Goal: Task Accomplishment & Management: Manage account settings

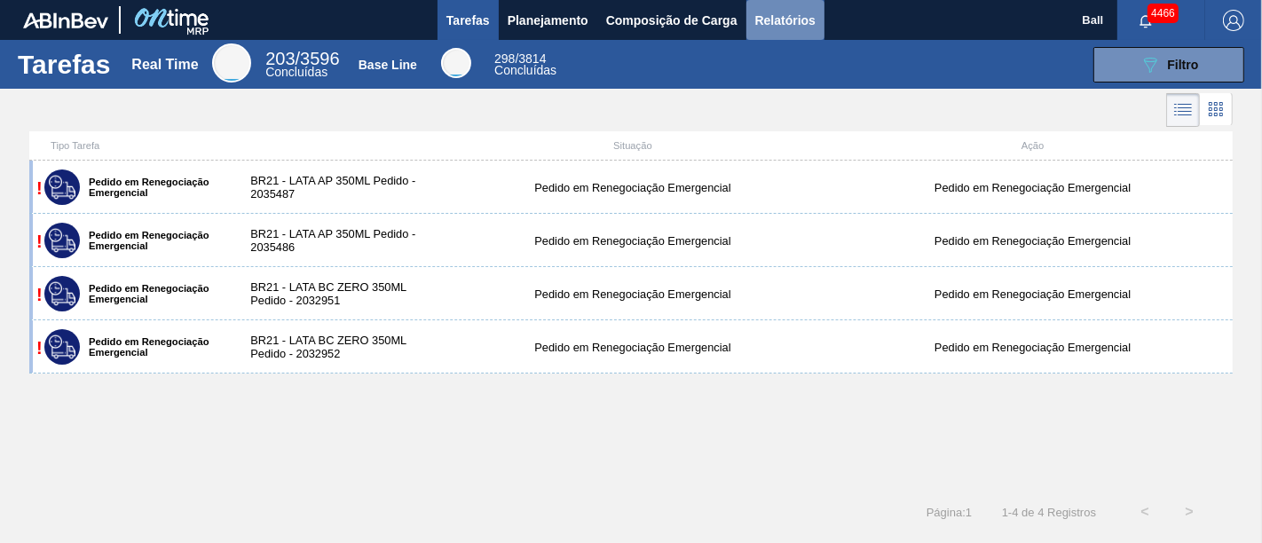
click at [778, 18] on span "Relatórios" at bounding box center [785, 20] width 60 height 21
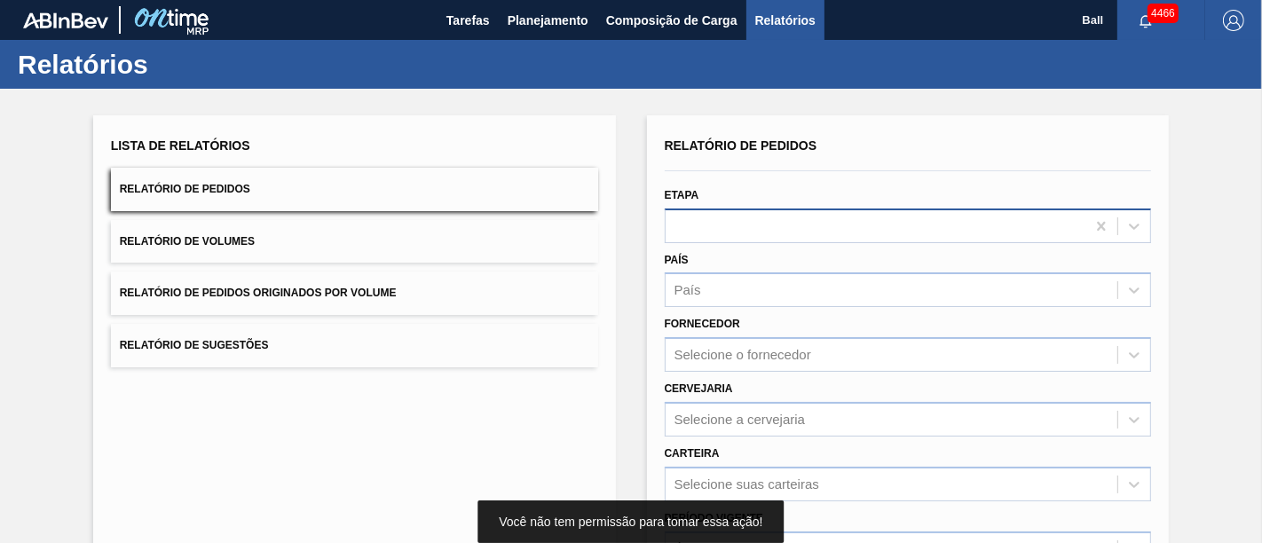
click at [707, 222] on div at bounding box center [876, 226] width 421 height 26
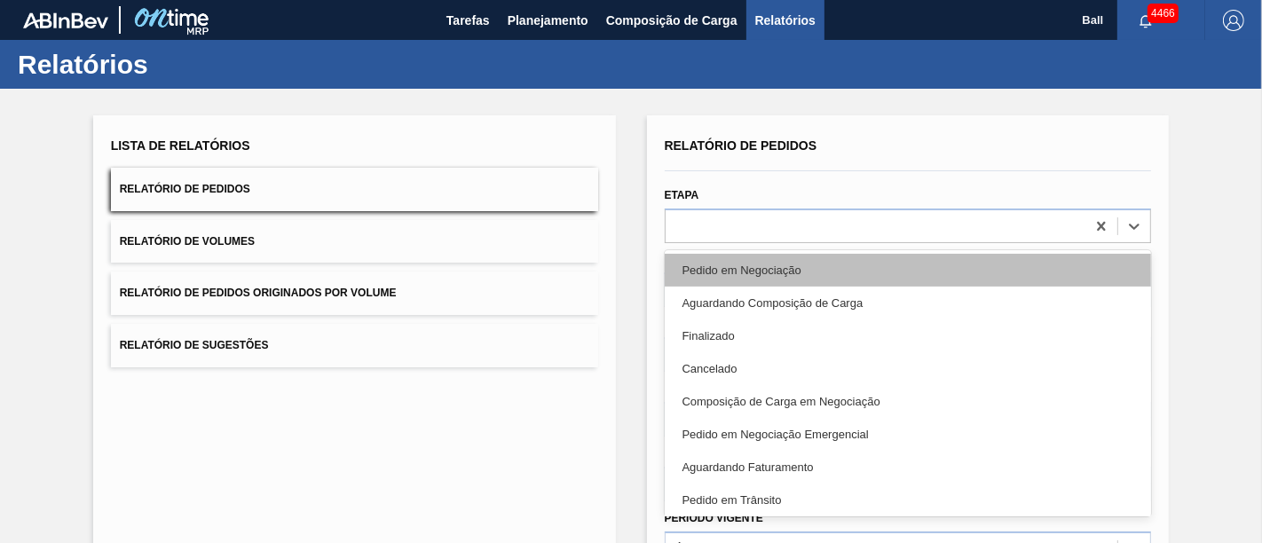
click at [688, 282] on div "Pedido em Negociação" at bounding box center [908, 270] width 487 height 33
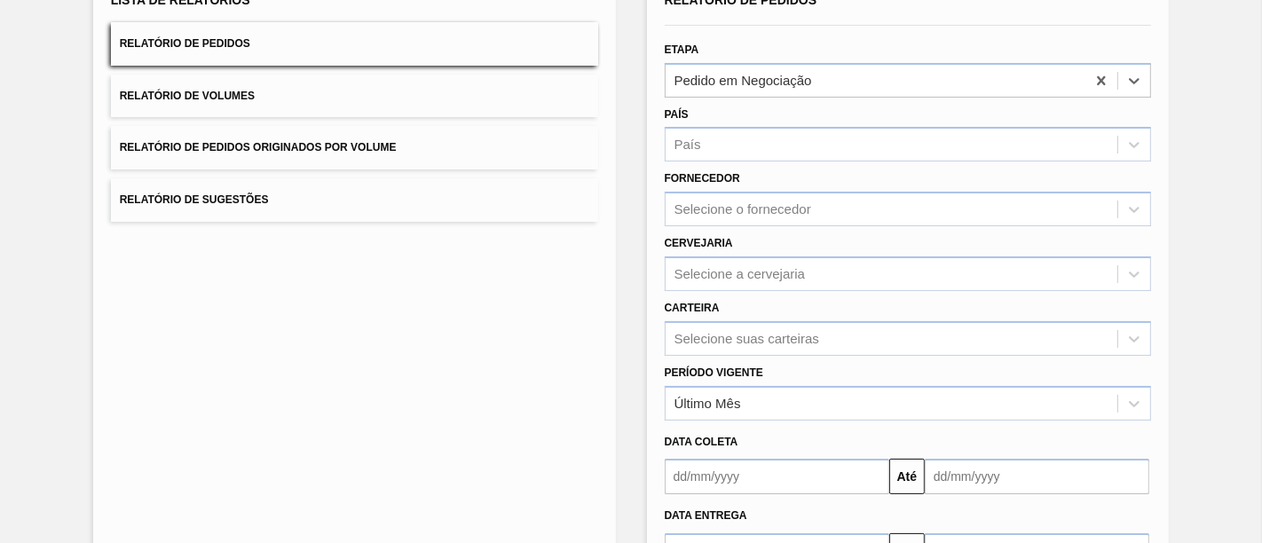
scroll to position [273, 0]
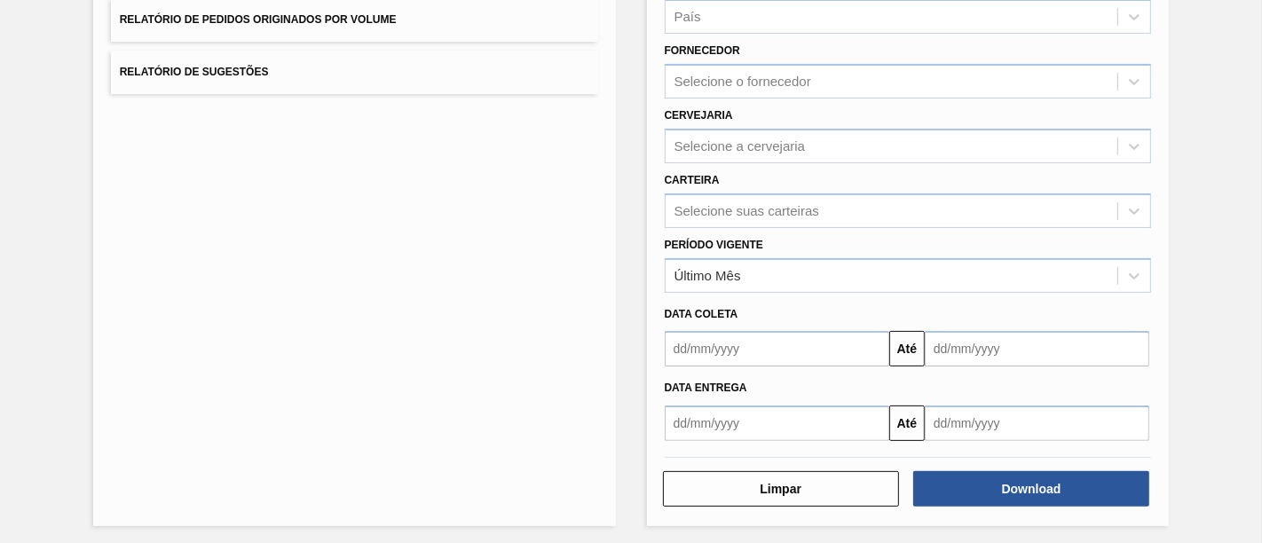
click at [1022, 469] on div "Download" at bounding box center [1033, 488] width 250 height 39
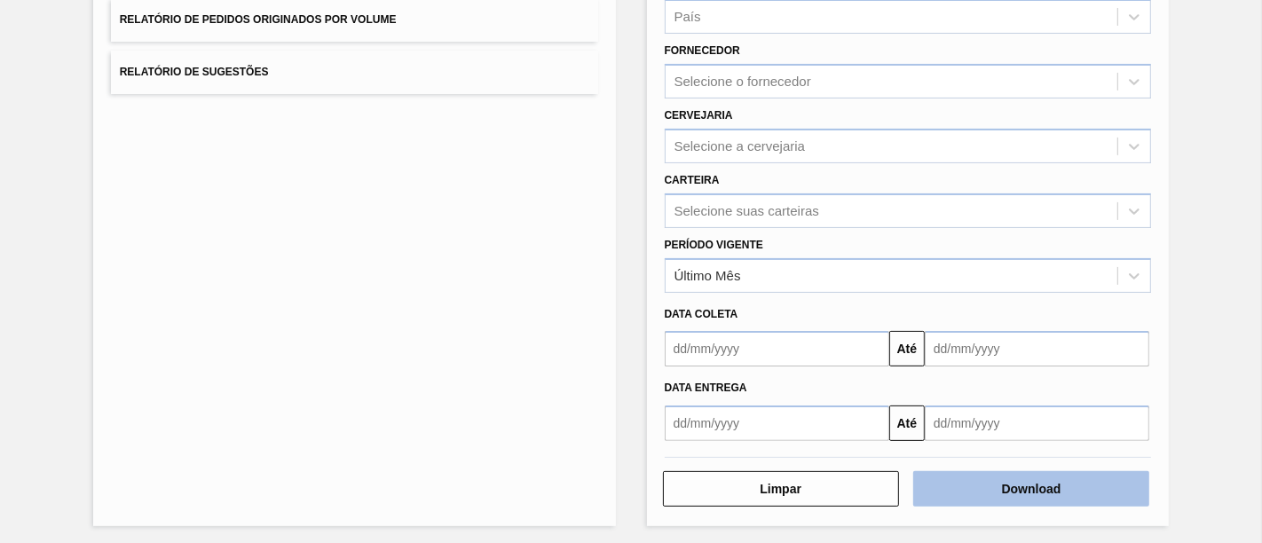
click at [1016, 484] on button "Download" at bounding box center [1031, 489] width 236 height 36
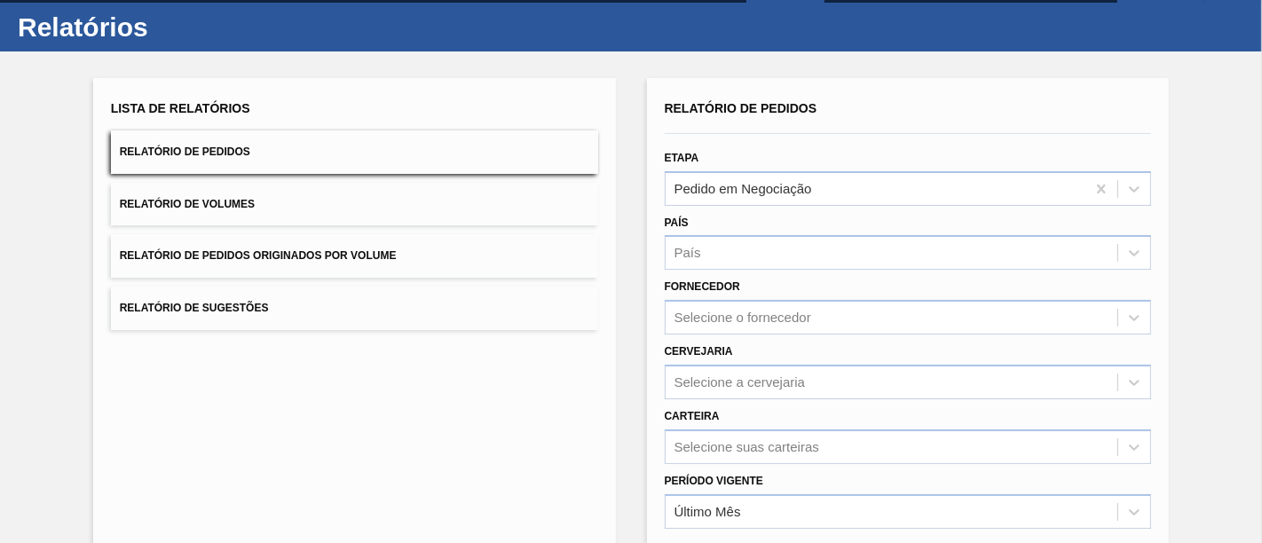
scroll to position [0, 0]
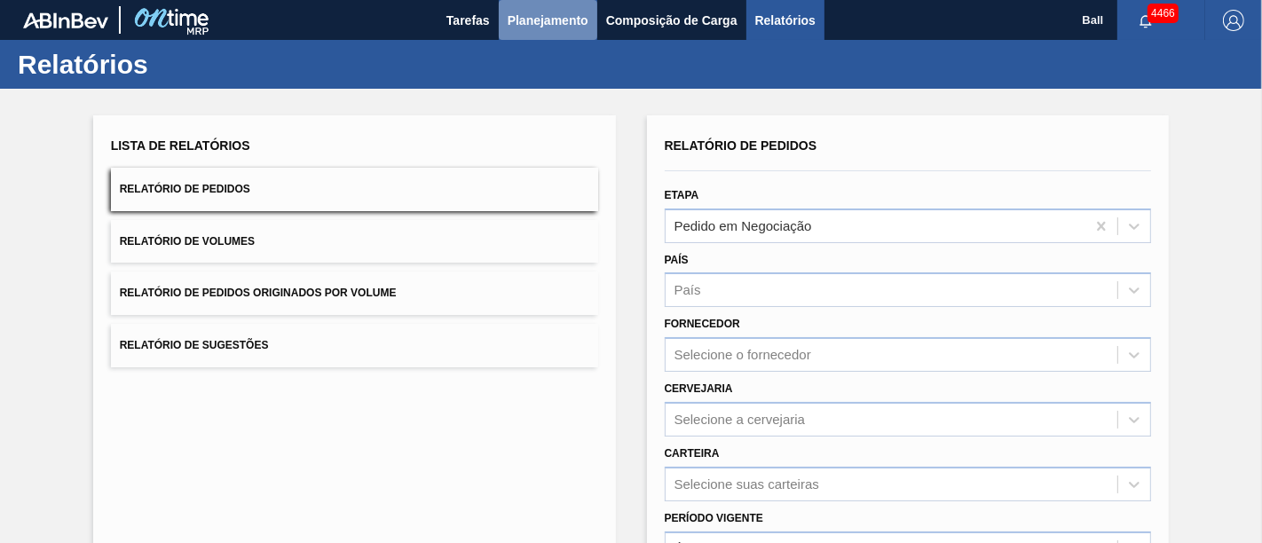
click at [545, 25] on span "Planejamento" at bounding box center [548, 20] width 81 height 21
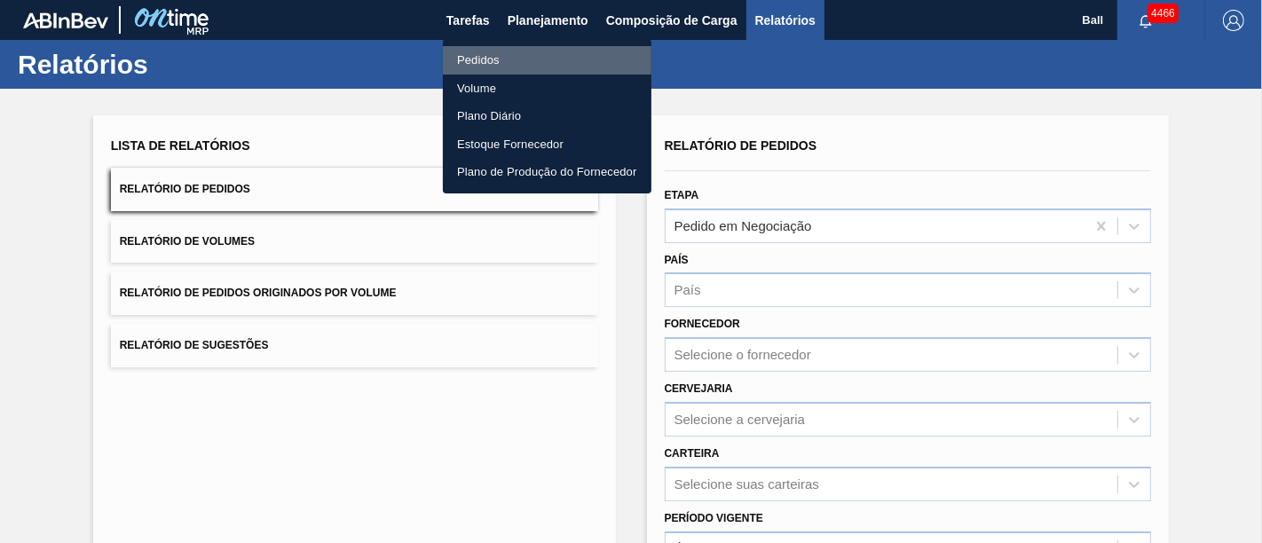
click at [492, 67] on li "Pedidos" at bounding box center [547, 60] width 209 height 28
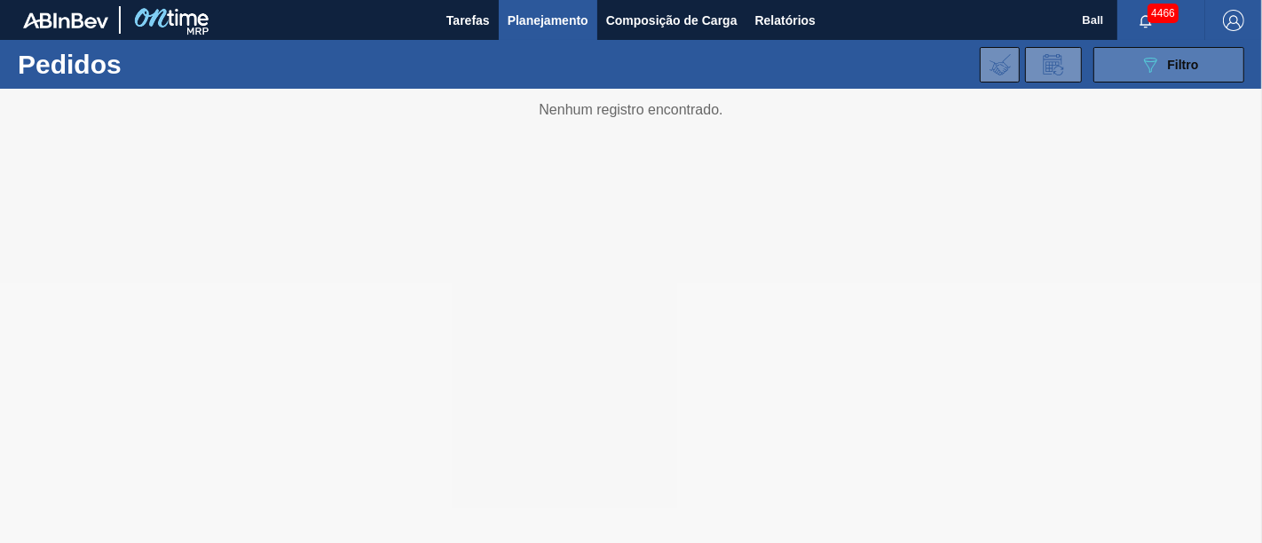
click at [1166, 67] on div "089F7B8B-B2A5-4AFE-B5C0-19BA573D28AC Filtro" at bounding box center [1169, 64] width 59 height 21
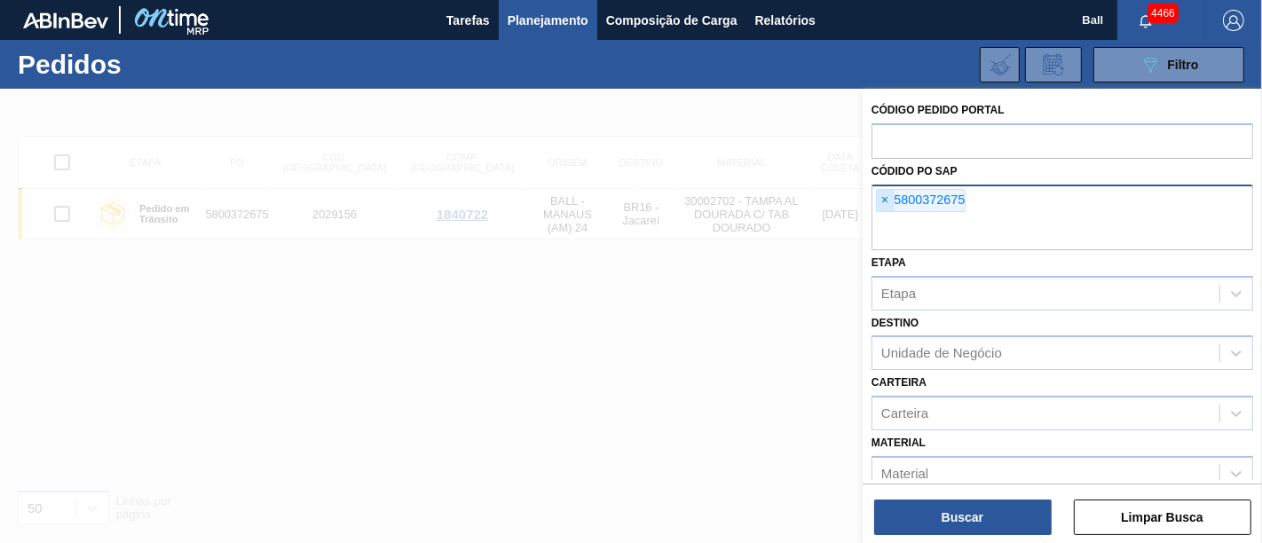
click at [889, 199] on span "×" at bounding box center [885, 200] width 17 height 21
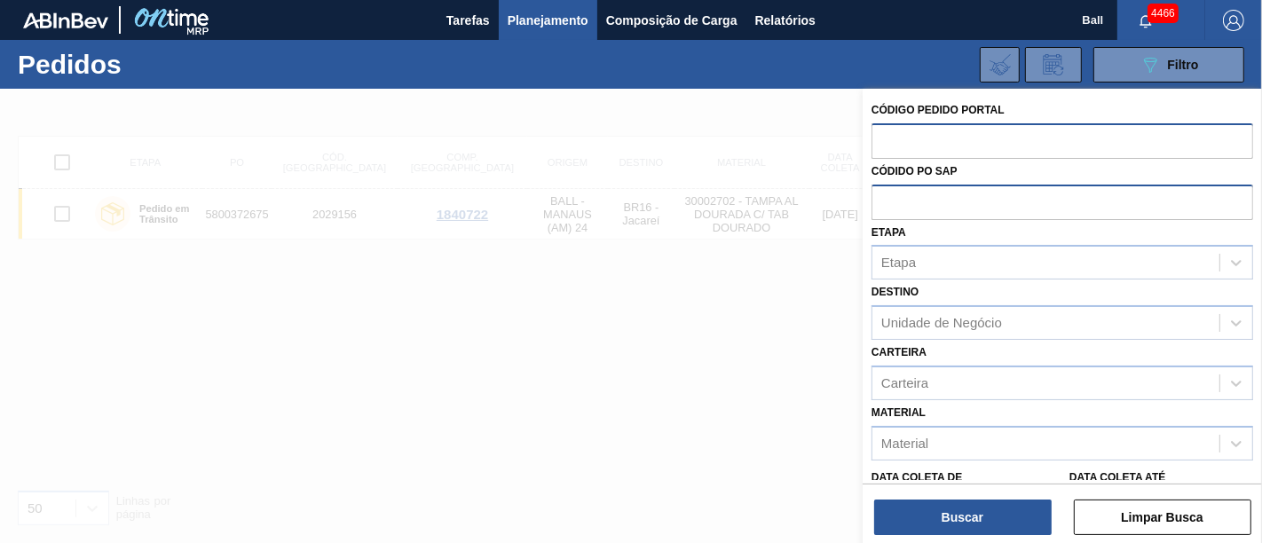
click at [928, 140] on input "text" at bounding box center [1063, 140] width 382 height 34
paste input "text"
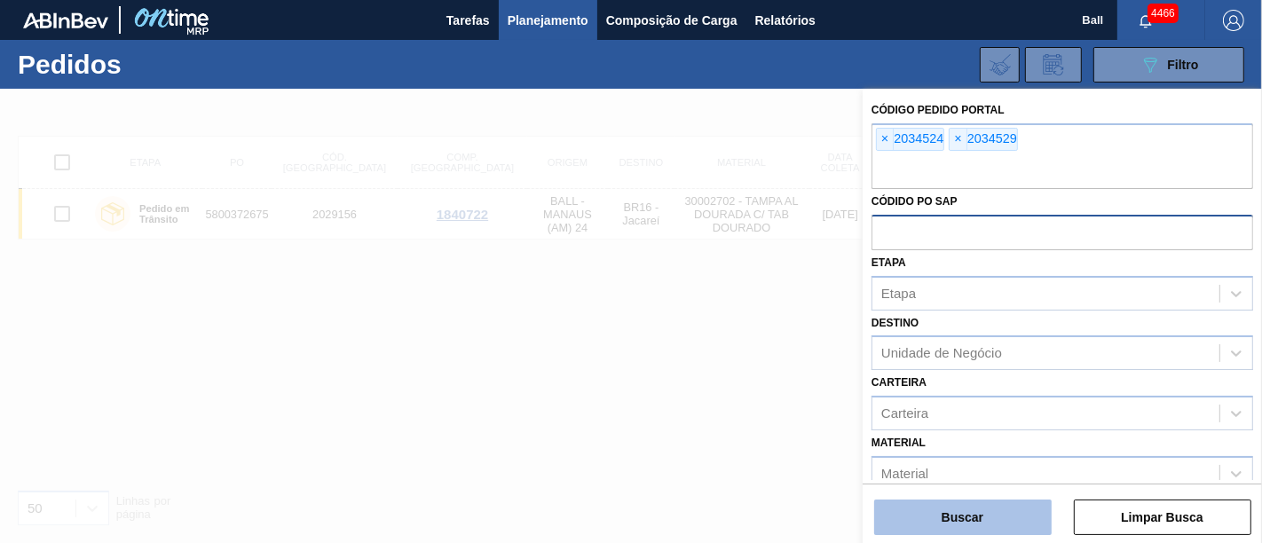
click at [978, 516] on button "Buscar" at bounding box center [963, 518] width 178 height 36
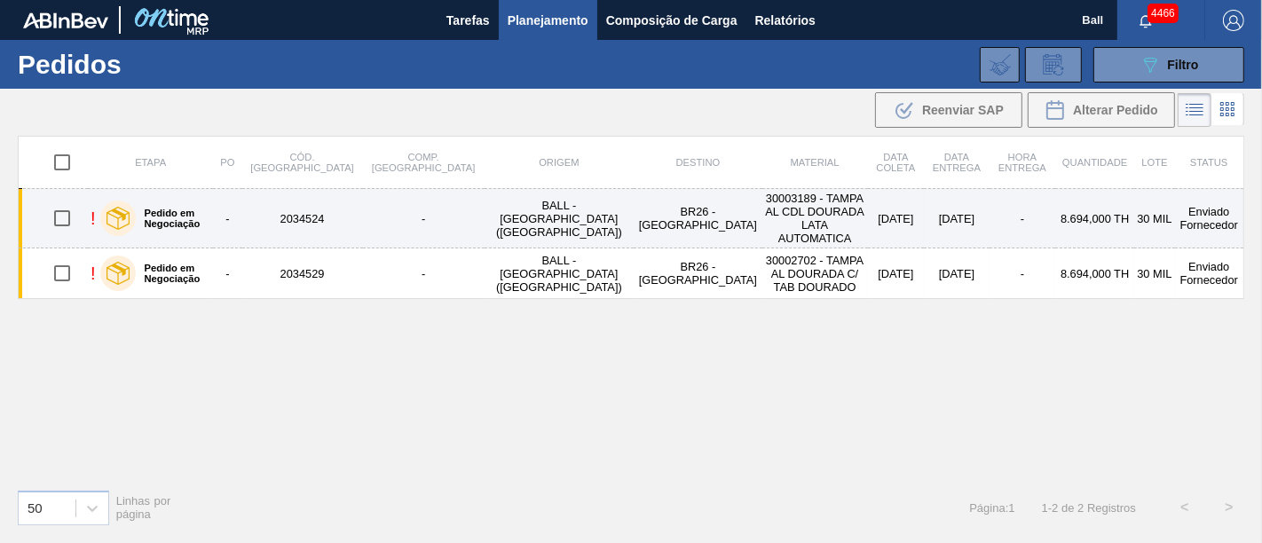
click at [990, 211] on td "-" at bounding box center [1023, 218] width 66 height 59
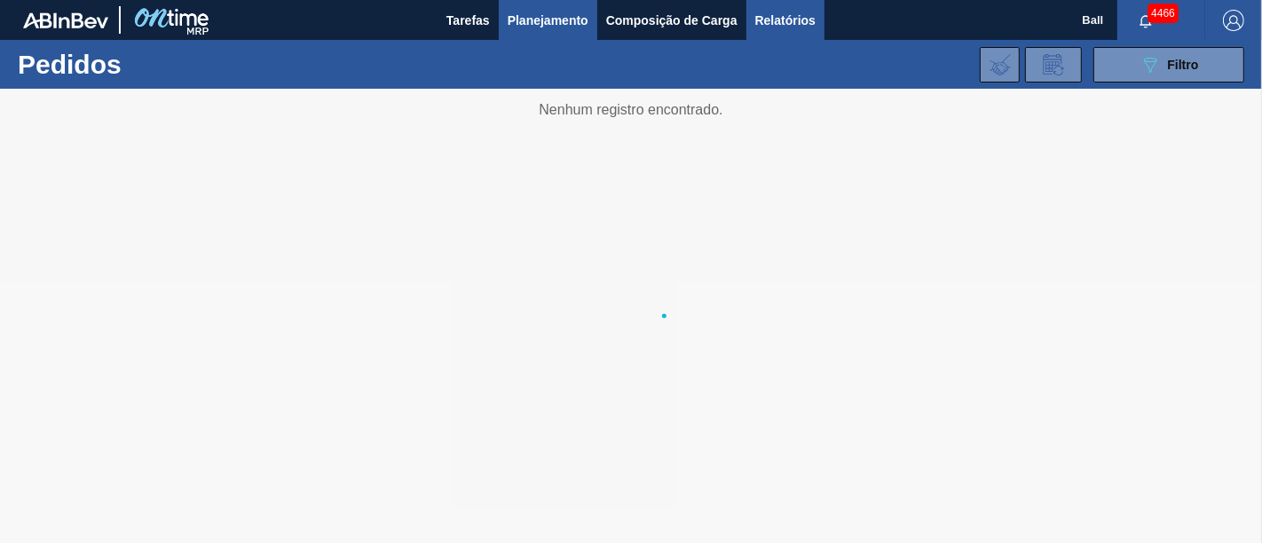
click at [770, 16] on span "Relatórios" at bounding box center [785, 20] width 60 height 21
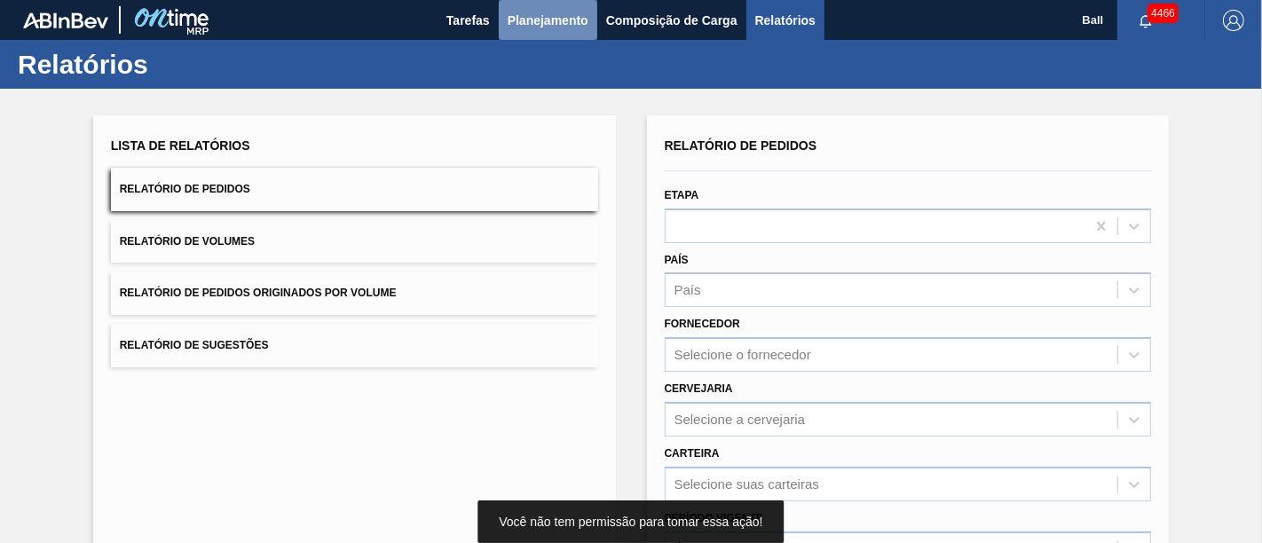
click at [563, 20] on span "Planejamento" at bounding box center [548, 20] width 81 height 21
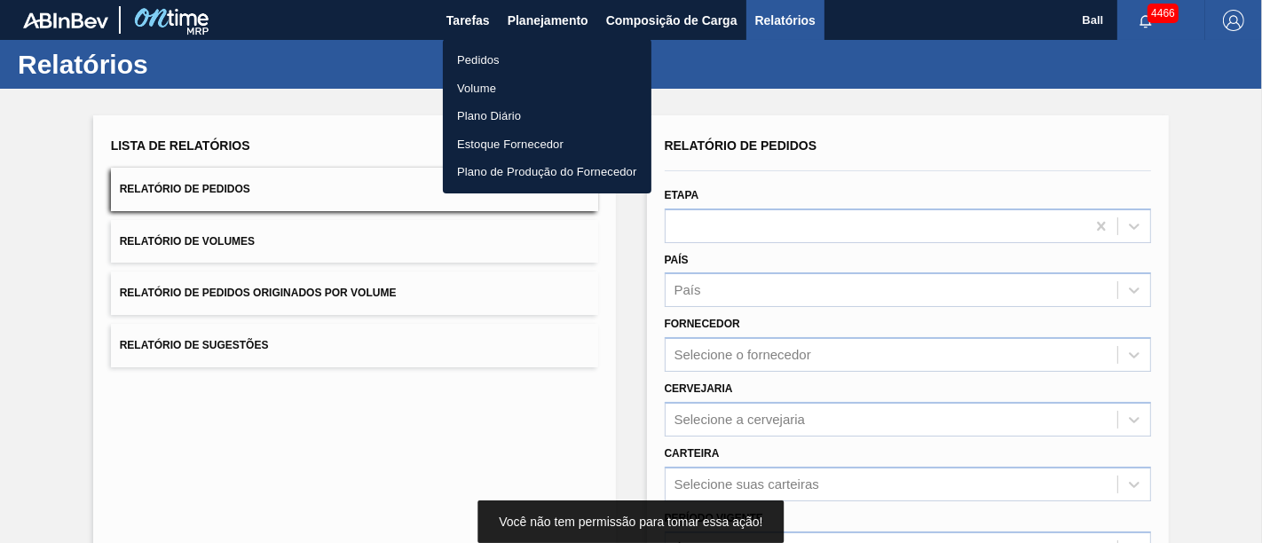
click at [479, 58] on li "Pedidos" at bounding box center [547, 60] width 209 height 28
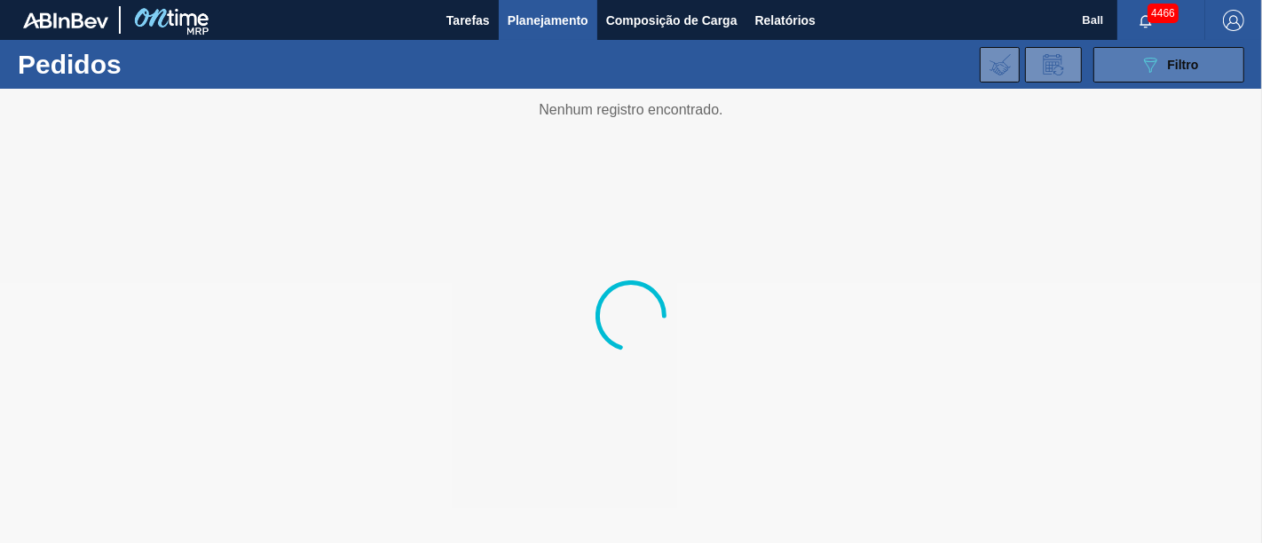
click at [1136, 64] on button "089F7B8B-B2A5-4AFE-B5C0-19BA573D28AC Filtro" at bounding box center [1168, 65] width 151 height 36
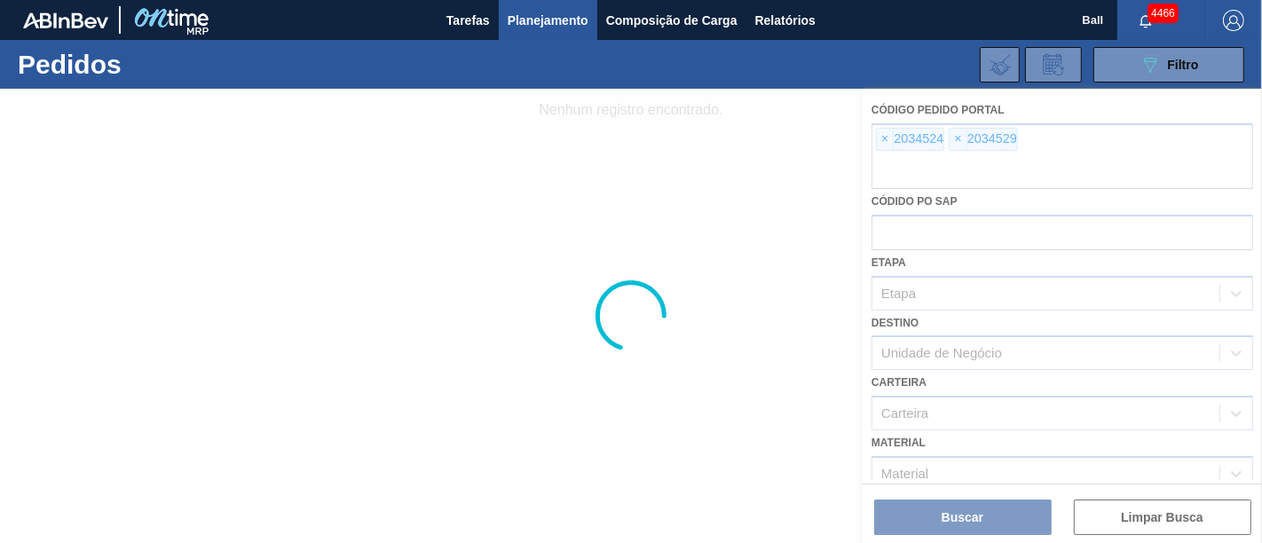
click at [881, 146] on div at bounding box center [631, 316] width 1262 height 454
click at [886, 138] on div at bounding box center [631, 316] width 1262 height 454
click at [885, 138] on div at bounding box center [631, 316] width 1262 height 454
click at [879, 225] on div at bounding box center [631, 316] width 1262 height 454
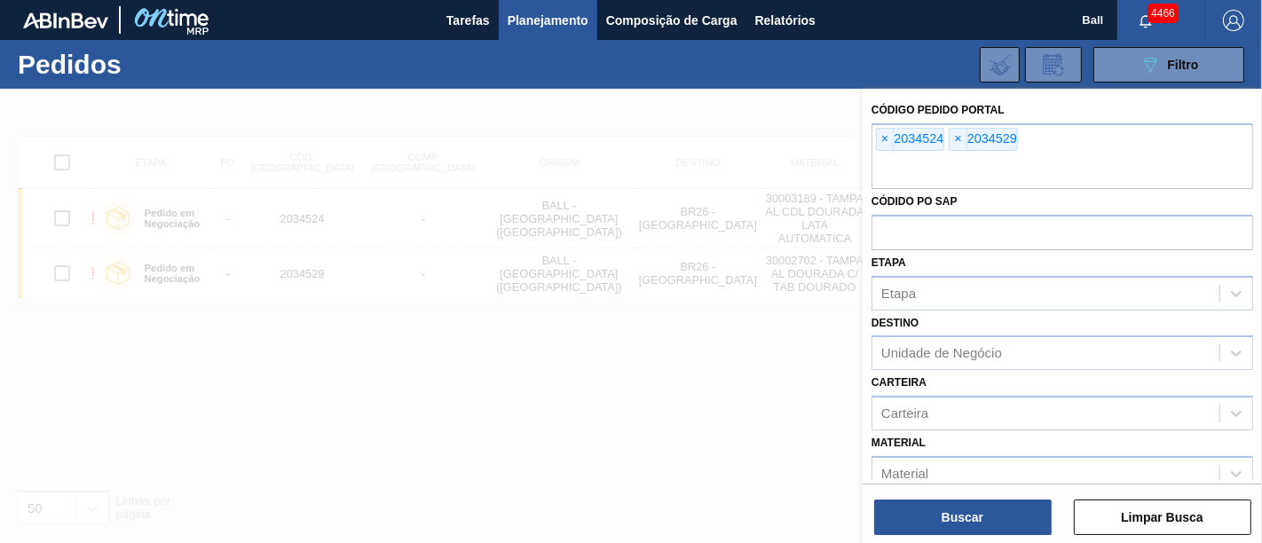
click at [879, 225] on input "text" at bounding box center [1063, 232] width 382 height 34
paste input "5800372543"
type input "5800372543"
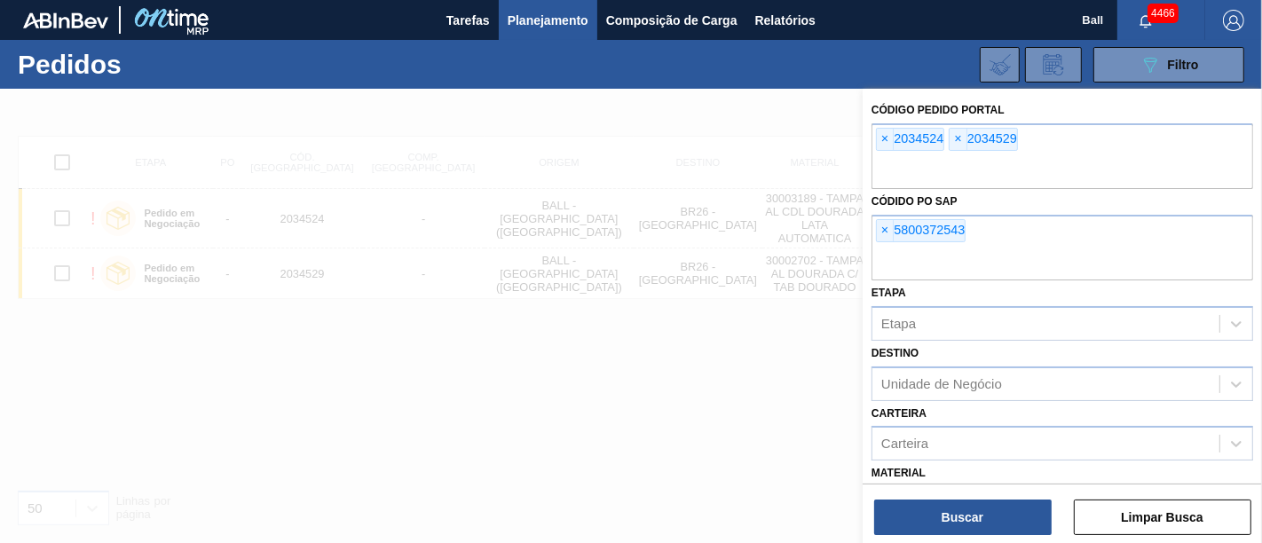
paste input "5800368081"
type input "5800368081"
click at [900, 181] on input "text" at bounding box center [1063, 172] width 382 height 34
click at [880, 142] on span "×" at bounding box center [885, 139] width 17 height 21
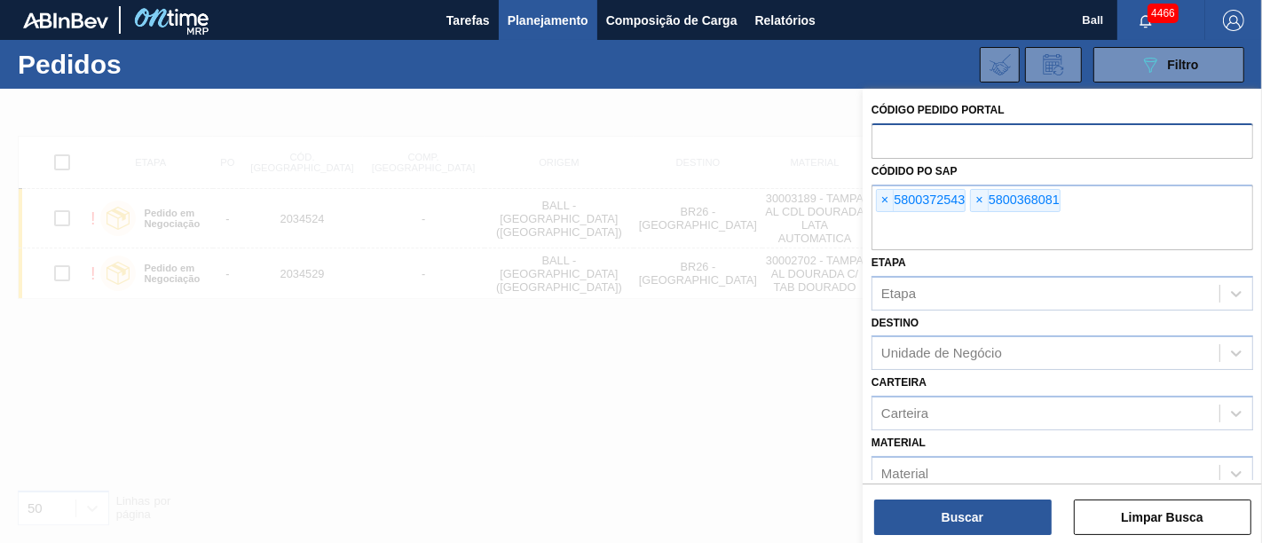
click at [880, 142] on input "text" at bounding box center [1063, 140] width 382 height 34
click at [966, 510] on button "Buscar" at bounding box center [963, 518] width 178 height 36
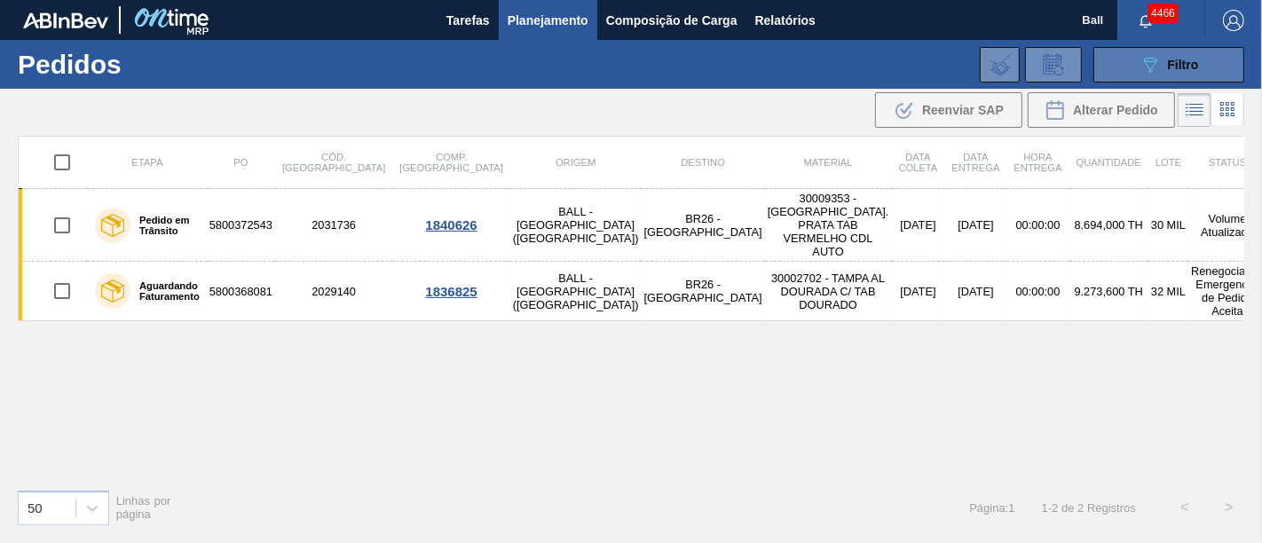
click at [1154, 59] on icon "089F7B8B-B2A5-4AFE-B5C0-19BA573D28AC" at bounding box center [1150, 64] width 21 height 21
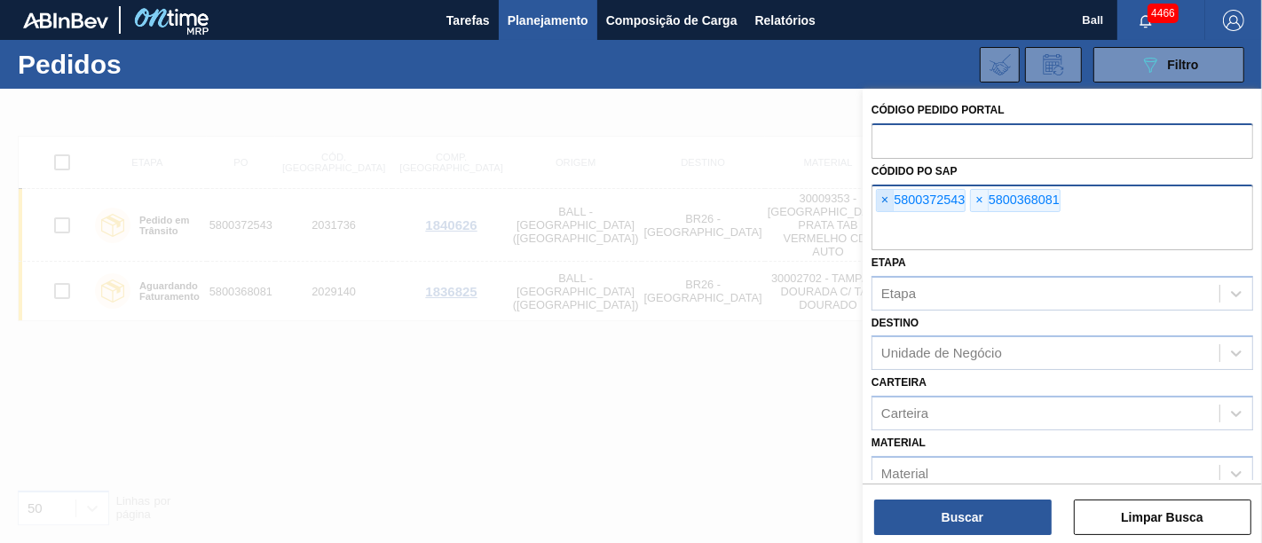
click at [888, 201] on span "×" at bounding box center [885, 200] width 17 height 21
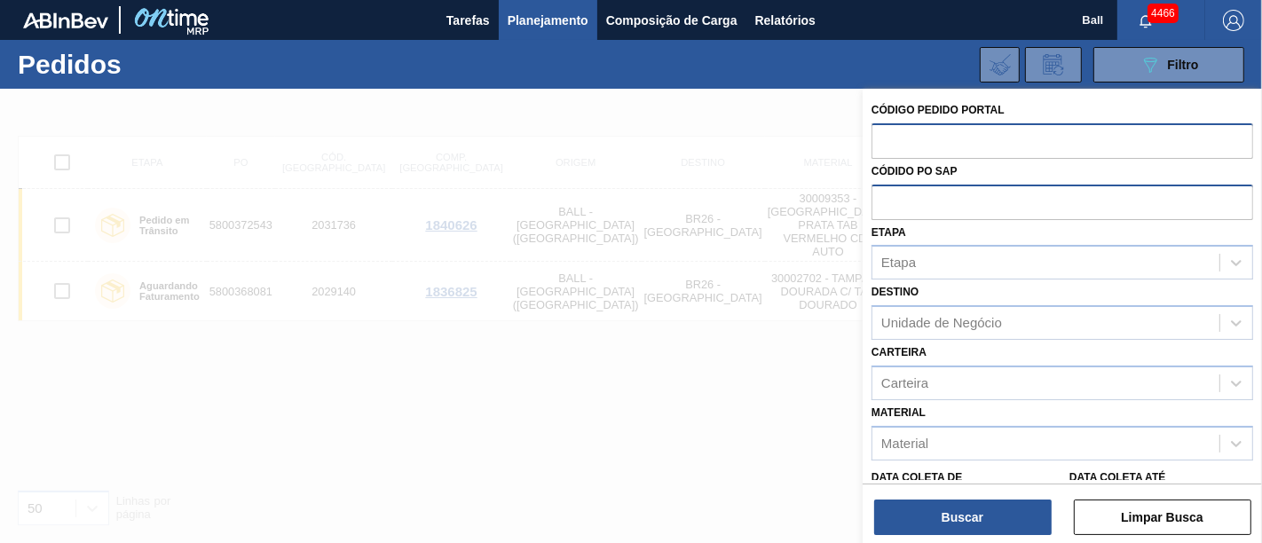
click at [615, 419] on div at bounding box center [631, 360] width 1262 height 543
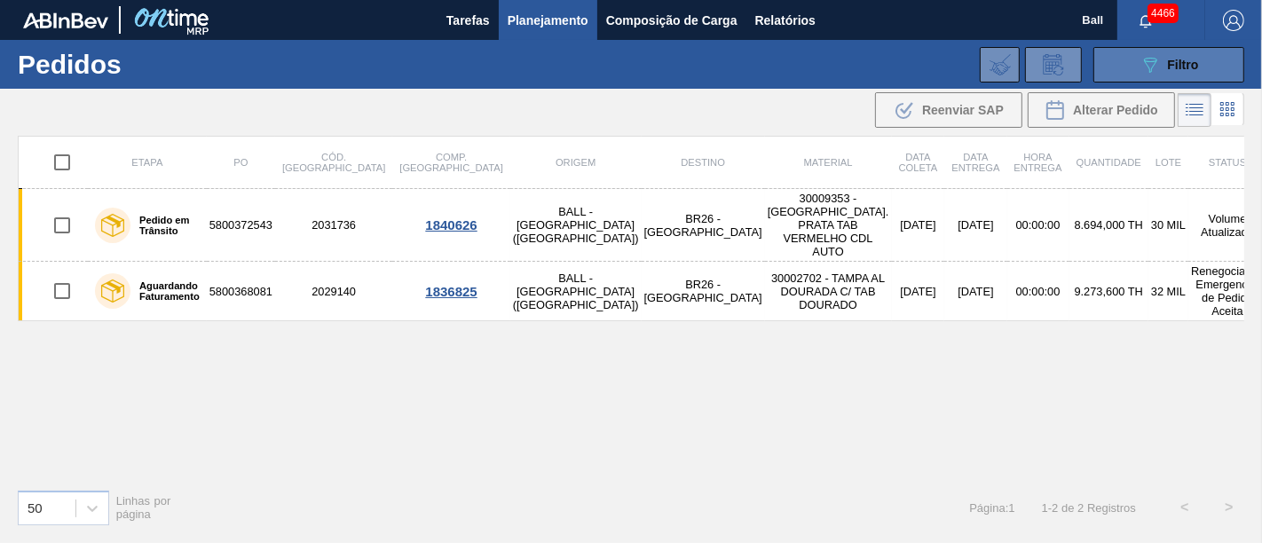
click at [1140, 69] on icon "089F7B8B-B2A5-4AFE-B5C0-19BA573D28AC" at bounding box center [1150, 64] width 21 height 21
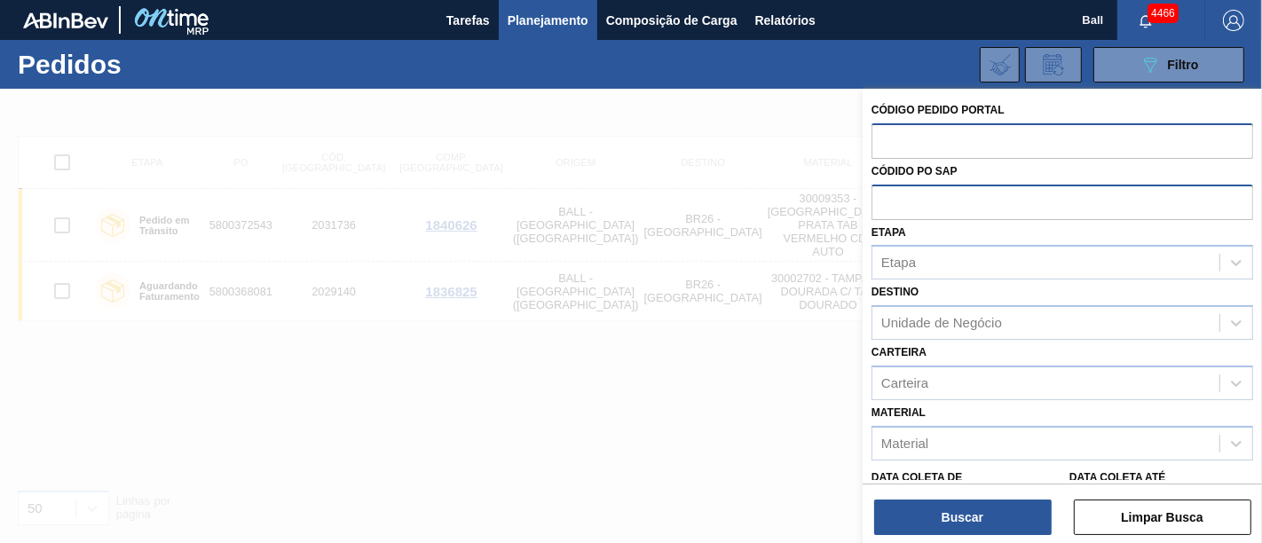
click at [897, 138] on input "text" at bounding box center [1063, 140] width 382 height 34
click at [897, 206] on input "text" at bounding box center [1063, 202] width 382 height 34
click at [904, 129] on input "text" at bounding box center [1063, 140] width 382 height 34
paste input "text"
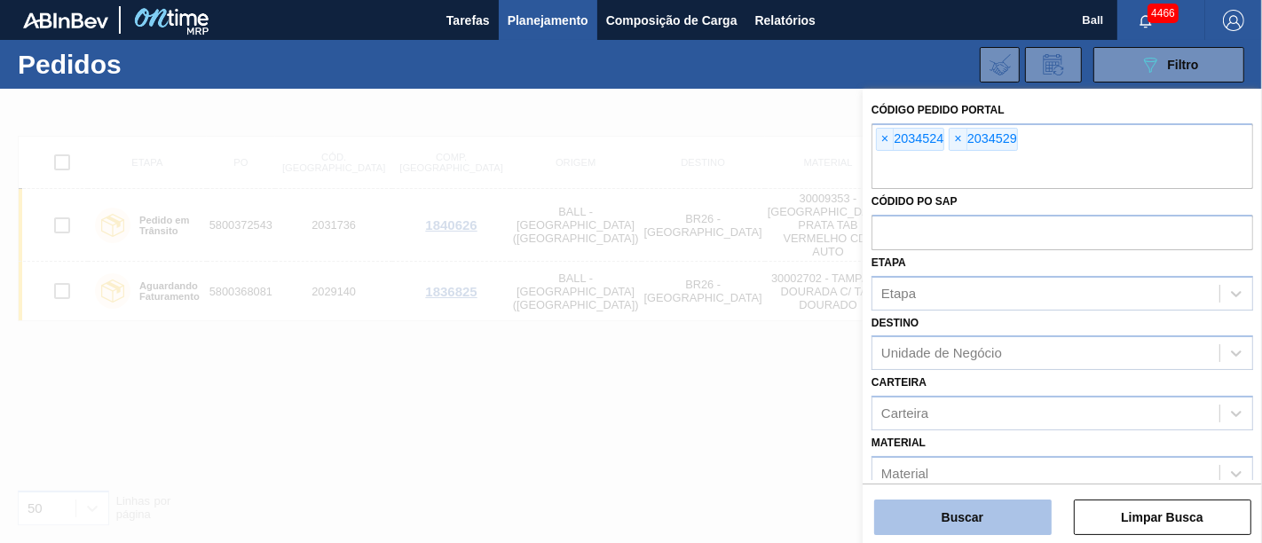
click at [1029, 512] on button "Buscar" at bounding box center [963, 518] width 178 height 36
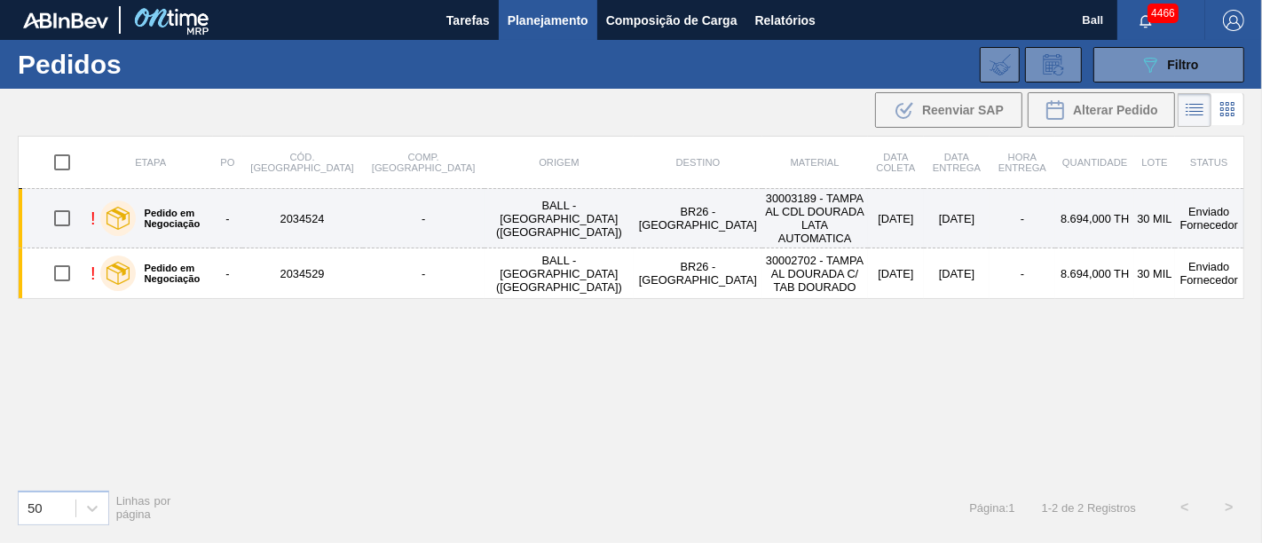
click at [868, 224] on td "25/09/2025" at bounding box center [896, 218] width 57 height 59
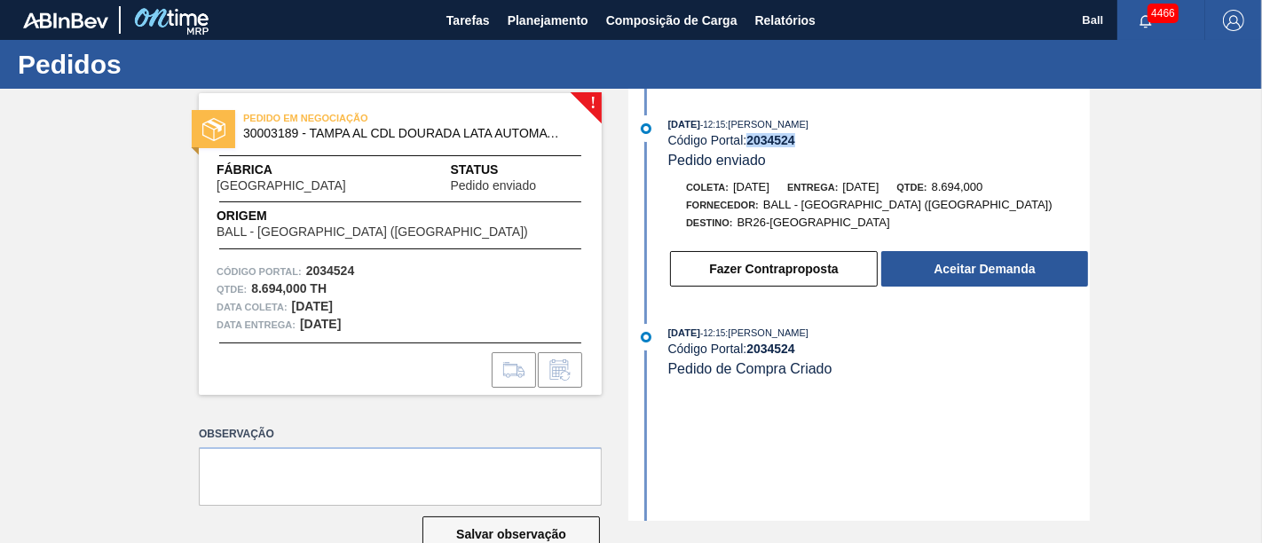
drag, startPoint x: 806, startPoint y: 140, endPoint x: 750, endPoint y: 140, distance: 55.9
click at [750, 140] on div "Código Portal: 2034524" at bounding box center [879, 140] width 422 height 14
copy strong "2034524"
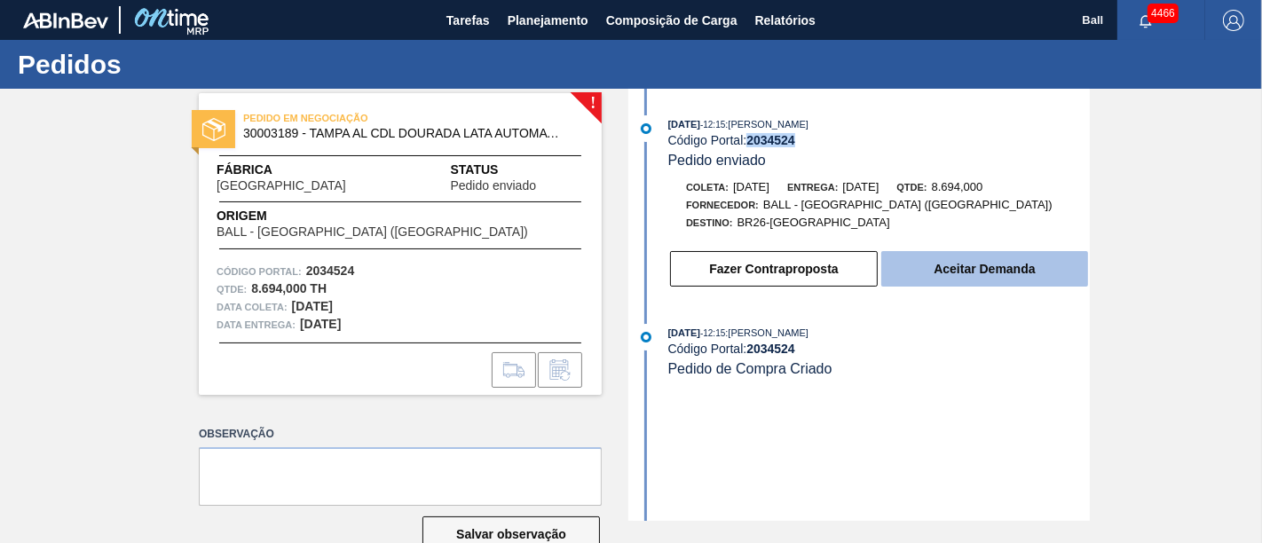
click at [994, 279] on button "Aceitar Demanda" at bounding box center [984, 269] width 207 height 36
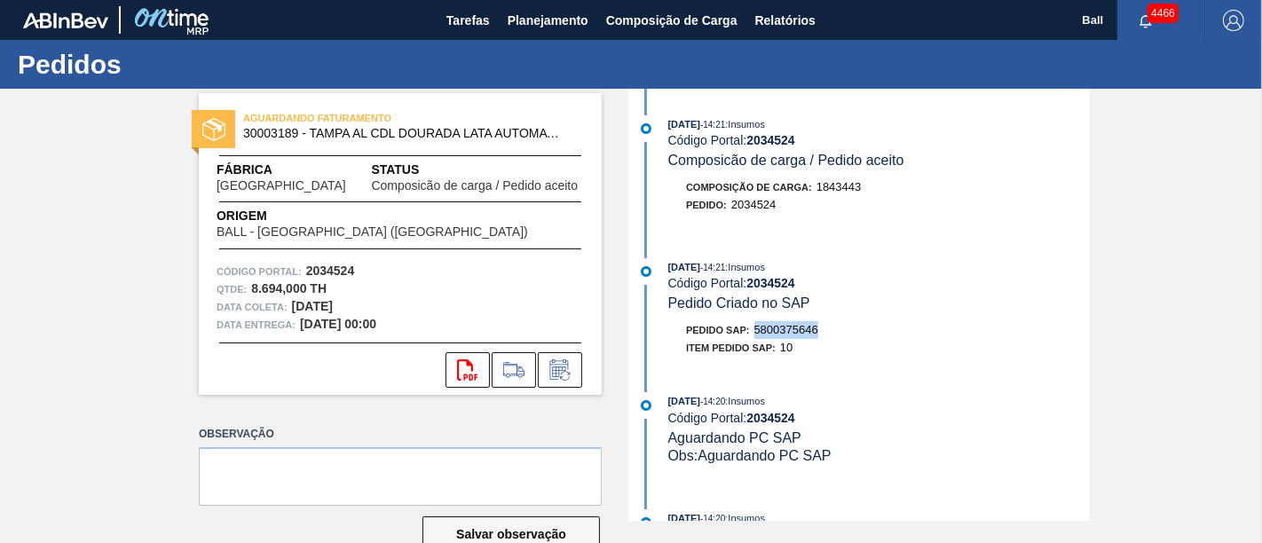
drag, startPoint x: 824, startPoint y: 326, endPoint x: 755, endPoint y: 330, distance: 68.5
click at [755, 330] on div "22/09/2025 - 14:21 : Insumos Código Portal: 2034524 Pedido Criado no SAP Pedido…" at bounding box center [861, 311] width 457 height 107
copy span "5800375646"
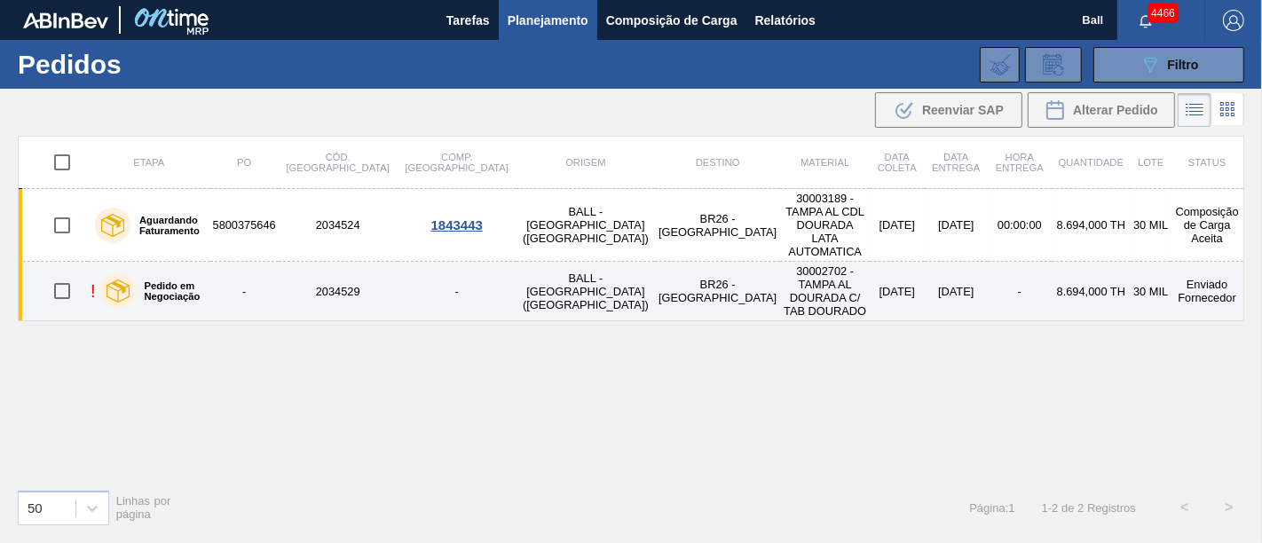
click at [780, 272] on td "30002702 - TAMPA AL DOURADA C/ TAB DOURADO" at bounding box center [825, 291] width 90 height 59
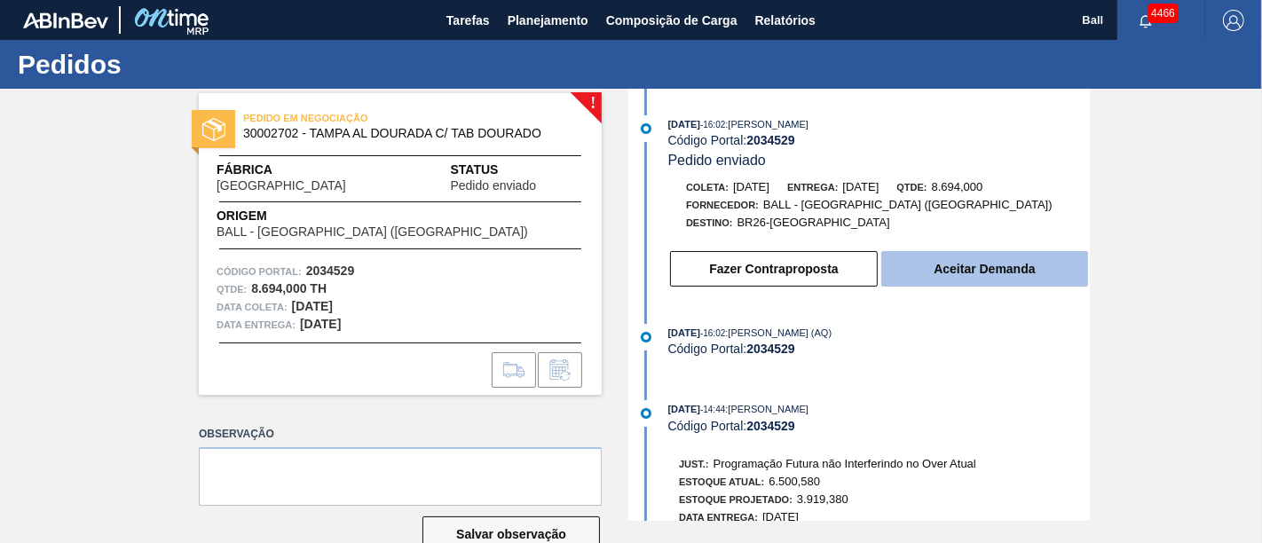
click at [939, 274] on button "Aceitar Demanda" at bounding box center [984, 269] width 207 height 36
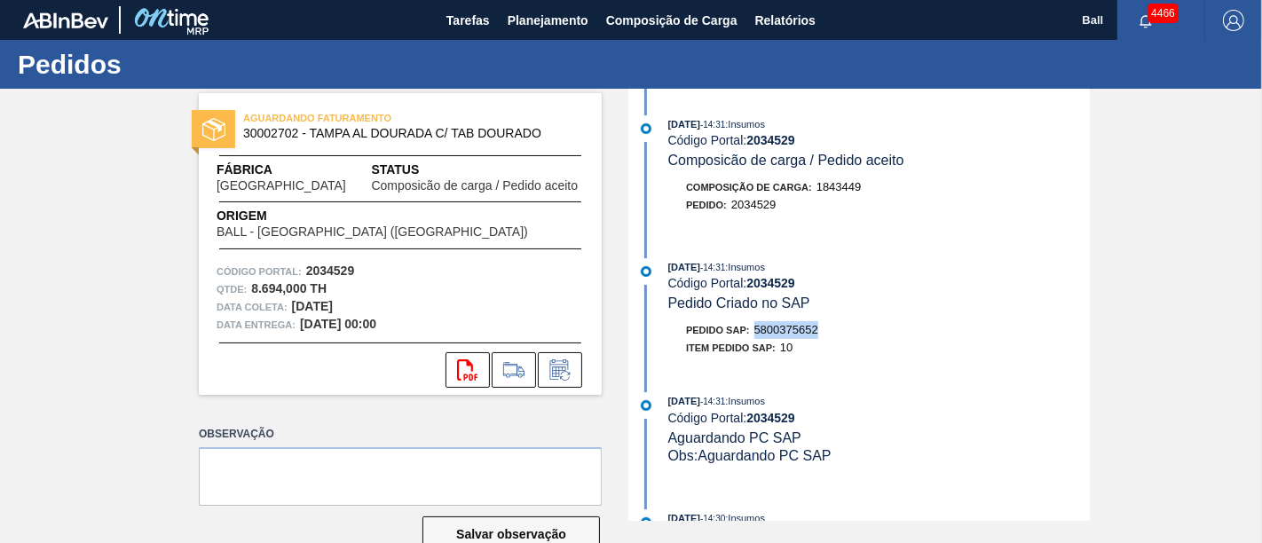
drag, startPoint x: 822, startPoint y: 337, endPoint x: 753, endPoint y: 335, distance: 69.3
click at [753, 335] on div "Pedido SAP: 5800375652" at bounding box center [879, 330] width 422 height 18
copy span "5800375652"
click at [558, 372] on icon at bounding box center [560, 369] width 28 height 21
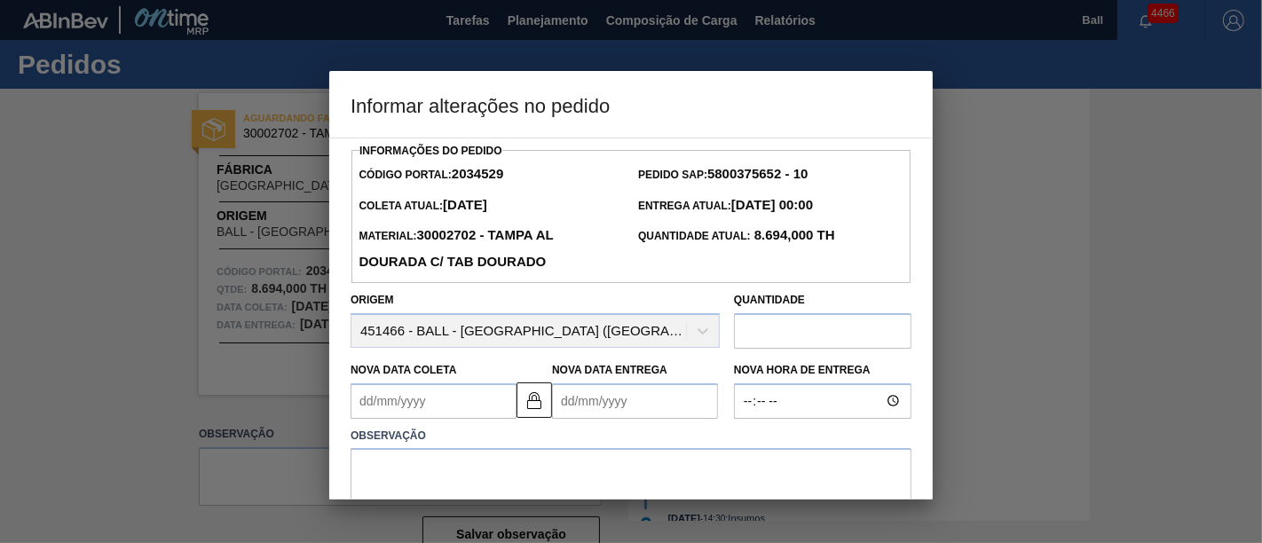
click at [798, 328] on input "text" at bounding box center [823, 331] width 178 height 36
type input "9.273,6"
click at [676, 469] on textarea at bounding box center [631, 477] width 561 height 59
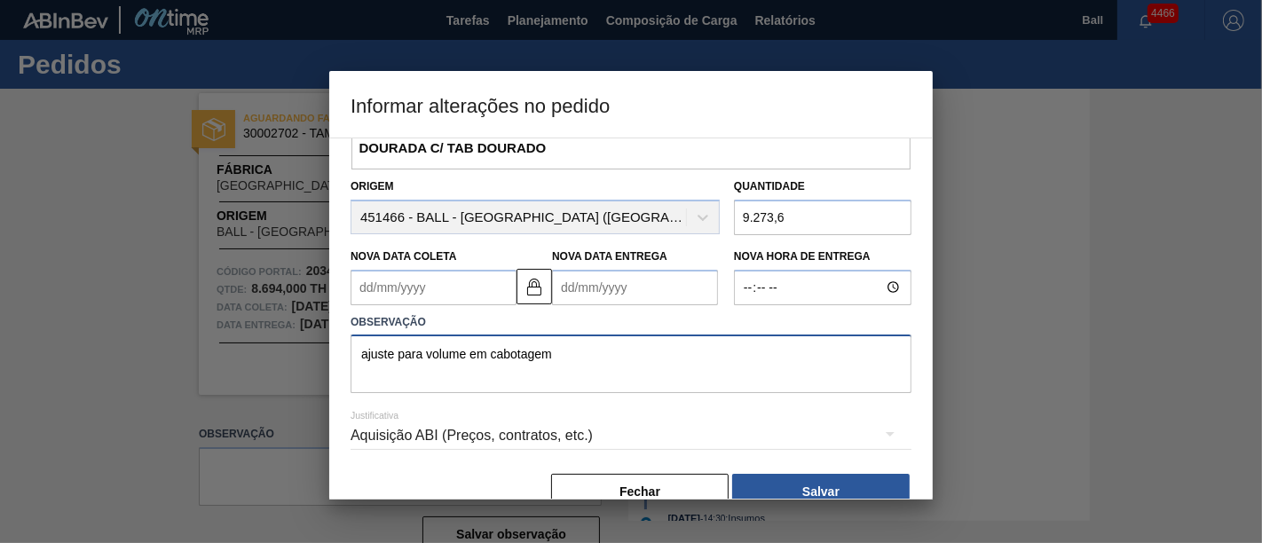
scroll to position [148, 0]
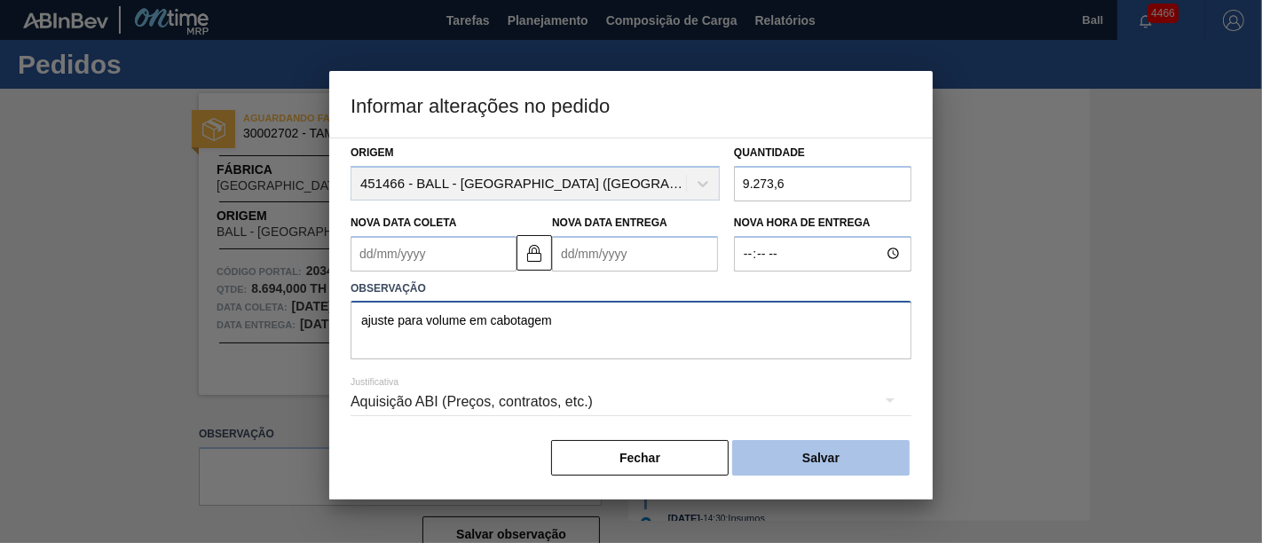
type textarea "ajuste para volume em cabotagem"
click at [826, 458] on button "Salvar" at bounding box center [821, 458] width 178 height 36
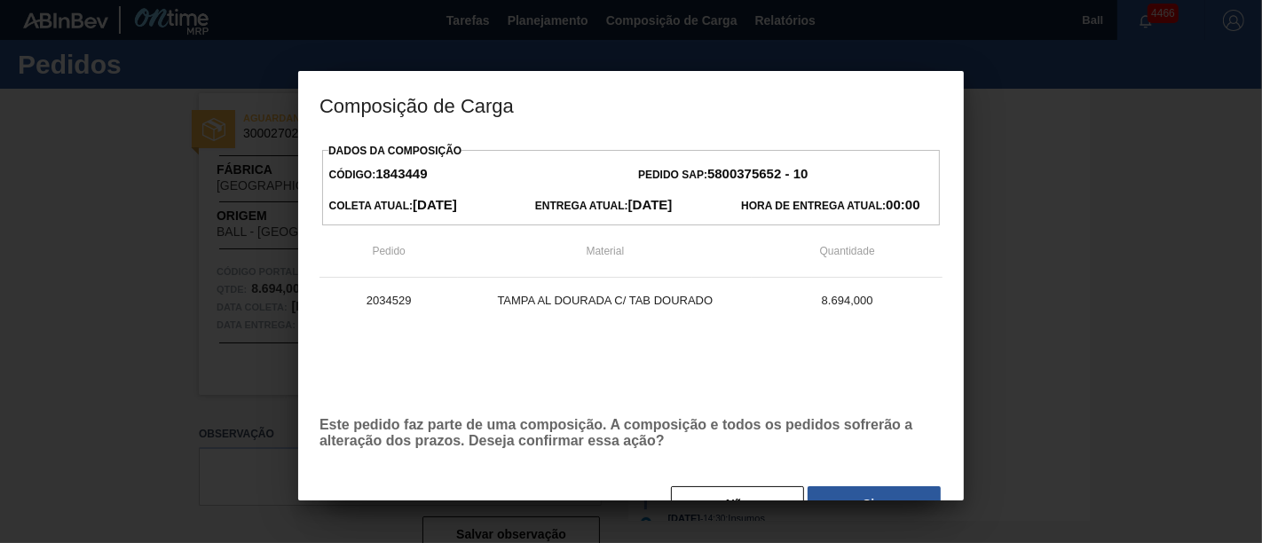
click at [836, 486] on div "Dados da Composição Código: 1843449 Pedido SAP: 5800375652 - 10 Coleta Atual: 0…" at bounding box center [631, 330] width 623 height 385
click at [838, 495] on button "Sim" at bounding box center [874, 504] width 133 height 36
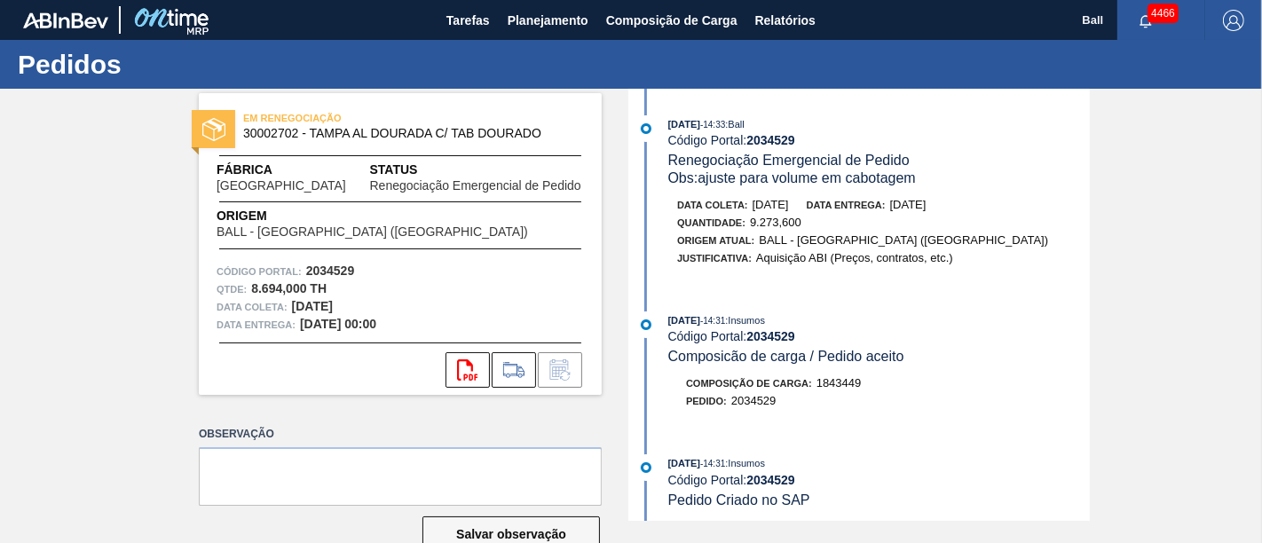
scroll to position [296, 0]
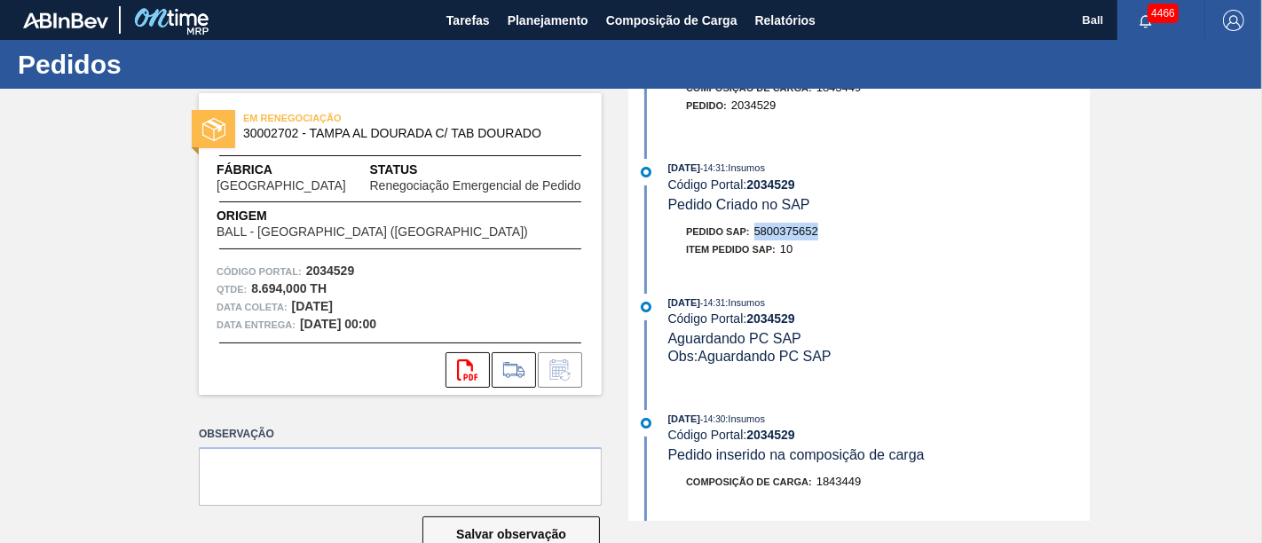
drag, startPoint x: 818, startPoint y: 245, endPoint x: 753, endPoint y: 247, distance: 65.7
click at [753, 241] on div "Pedido SAP: 5800375652" at bounding box center [879, 232] width 422 height 18
copy span "5800375652"
